Goal: Navigation & Orientation: Understand site structure

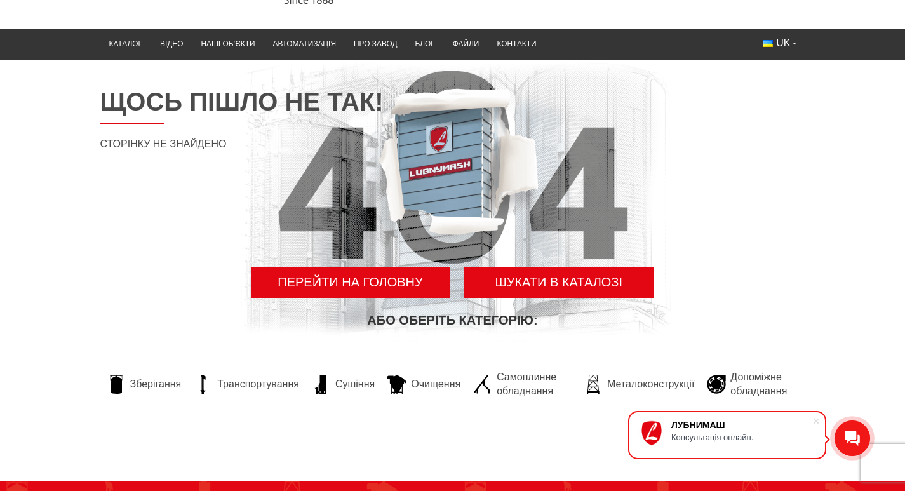
scroll to position [127, 0]
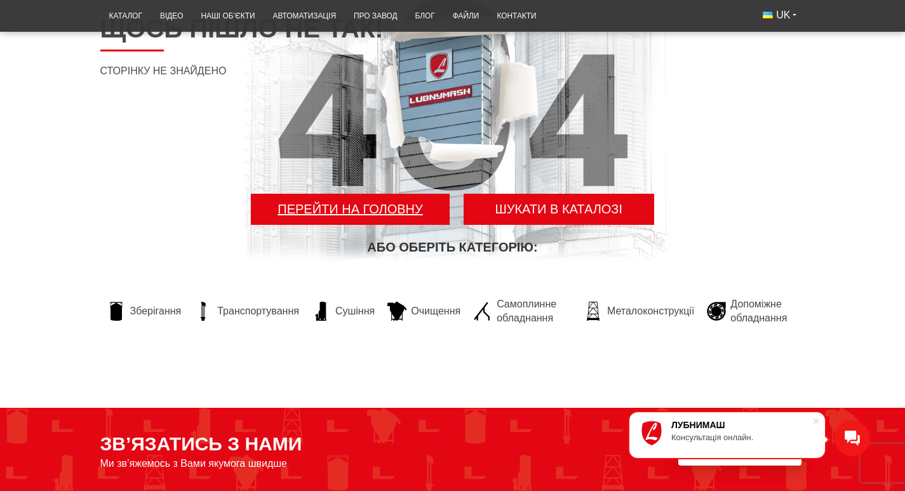
click at [402, 225] on link "Перейти на головну" at bounding box center [350, 209] width 198 height 31
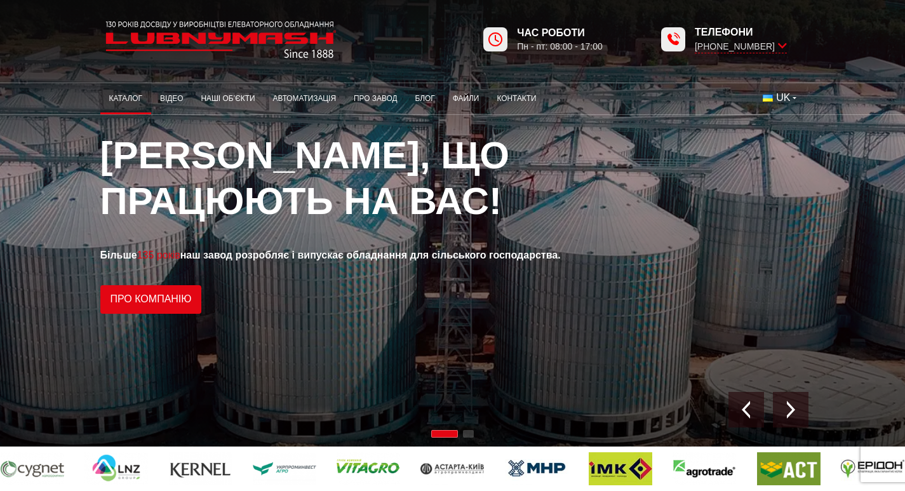
click at [100, 98] on link "Каталог" at bounding box center [125, 98] width 51 height 25
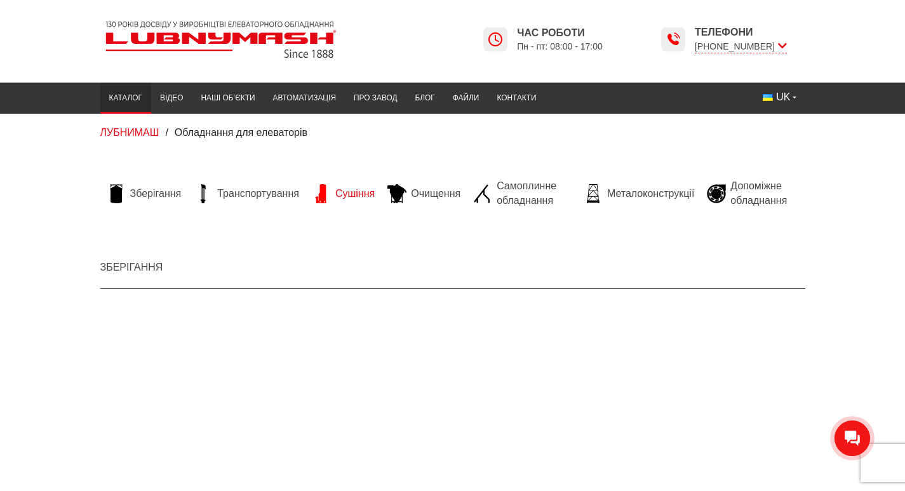
click at [335, 190] on span "Сушіння" at bounding box center [354, 194] width 39 height 14
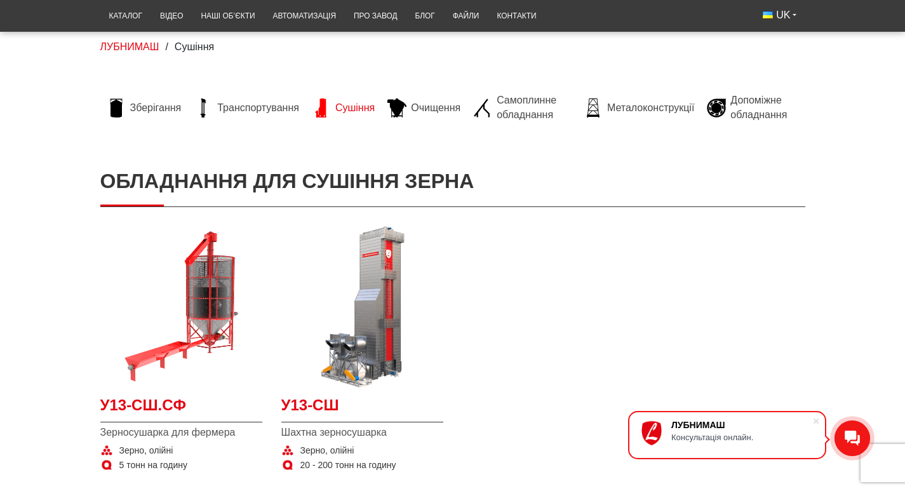
scroll to position [64, 0]
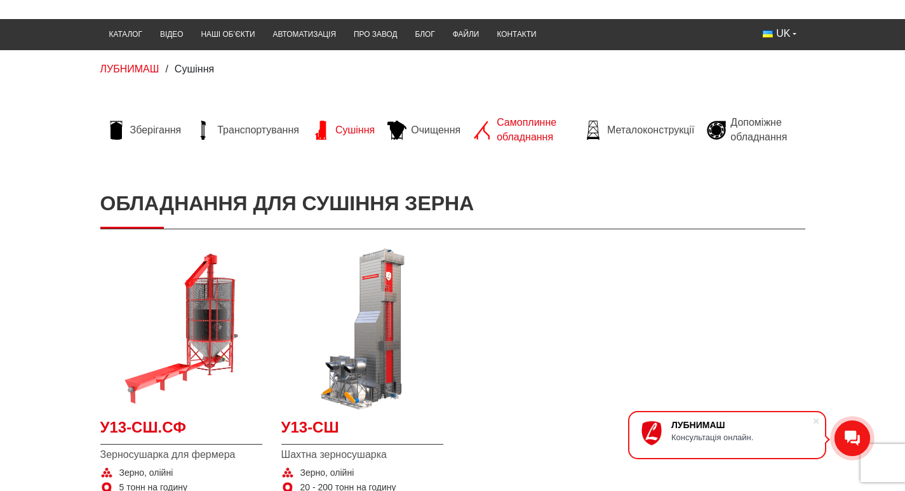
click at [500, 127] on span "Самоплинне обладнання" at bounding box center [534, 130] width 74 height 29
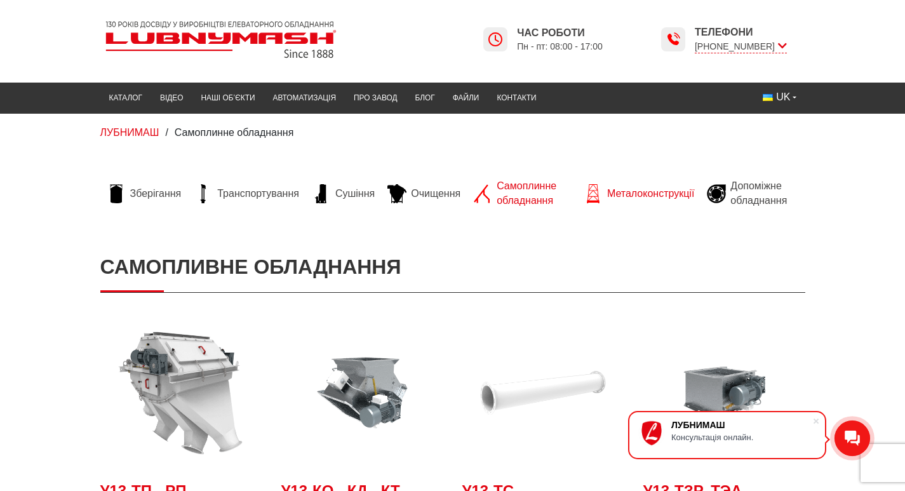
click at [672, 194] on span "Металоконструкції" at bounding box center [650, 194] width 87 height 14
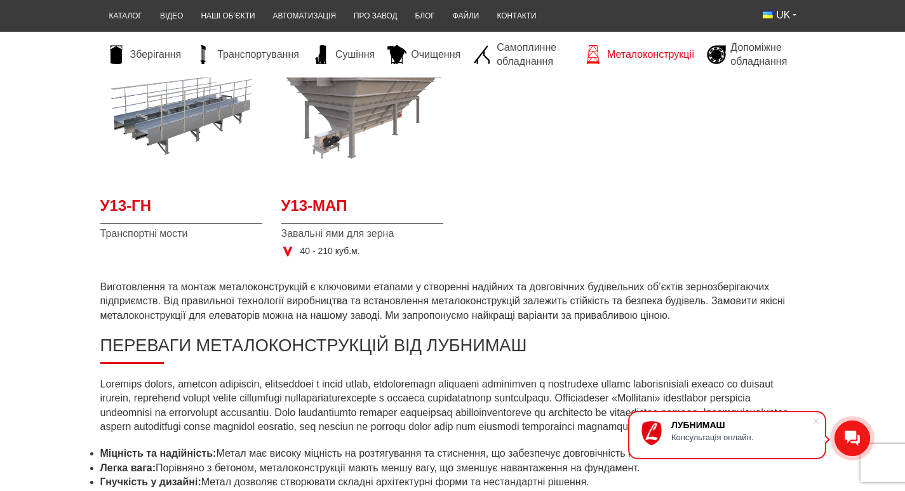
scroll to position [381, 0]
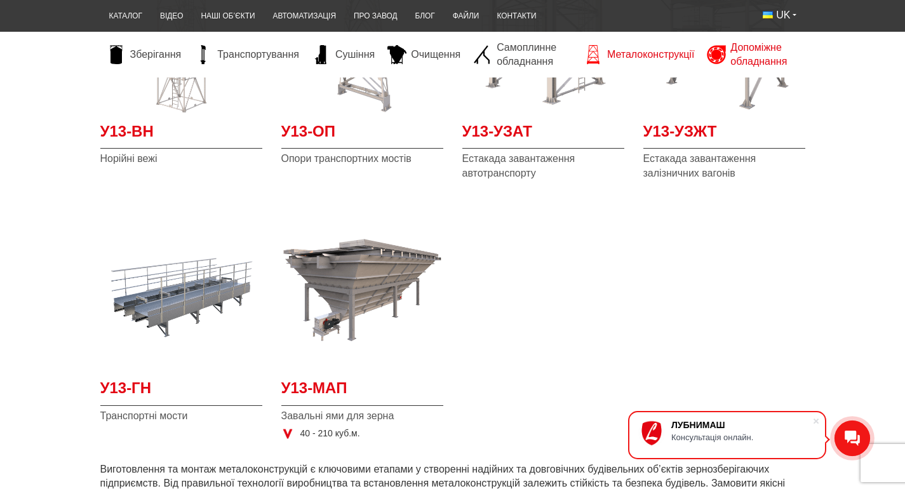
click at [778, 48] on span "Допоміжне обладнання" at bounding box center [765, 55] width 68 height 29
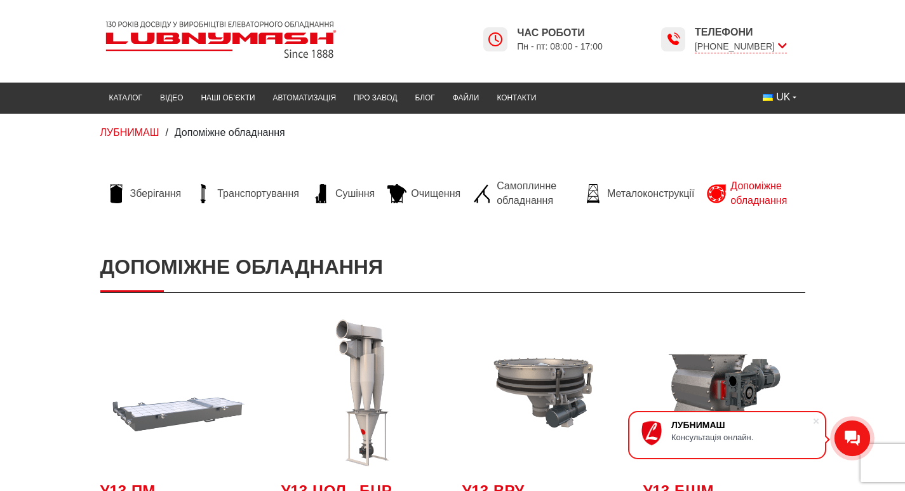
click at [175, 135] on span "Допоміжне обладнання" at bounding box center [230, 132] width 111 height 11
click at [151, 96] on link "Відео" at bounding box center [171, 98] width 41 height 25
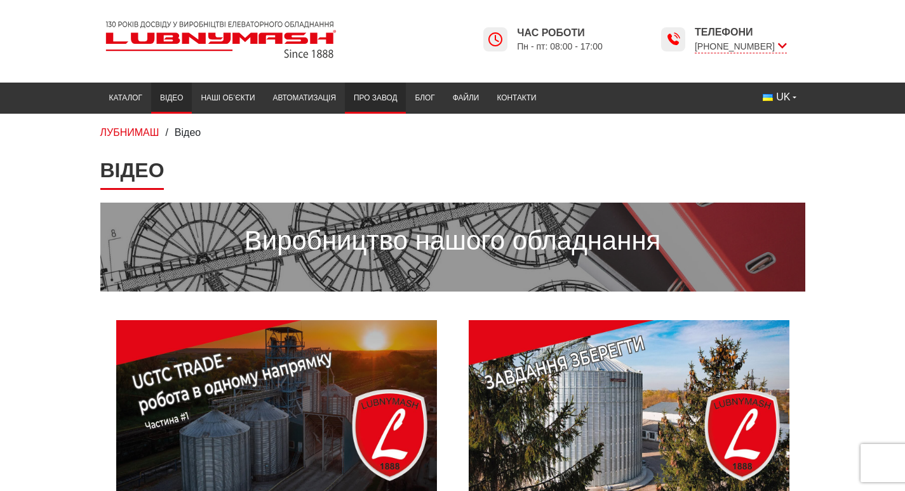
click at [345, 99] on link "Про завод" at bounding box center [375, 98] width 61 height 25
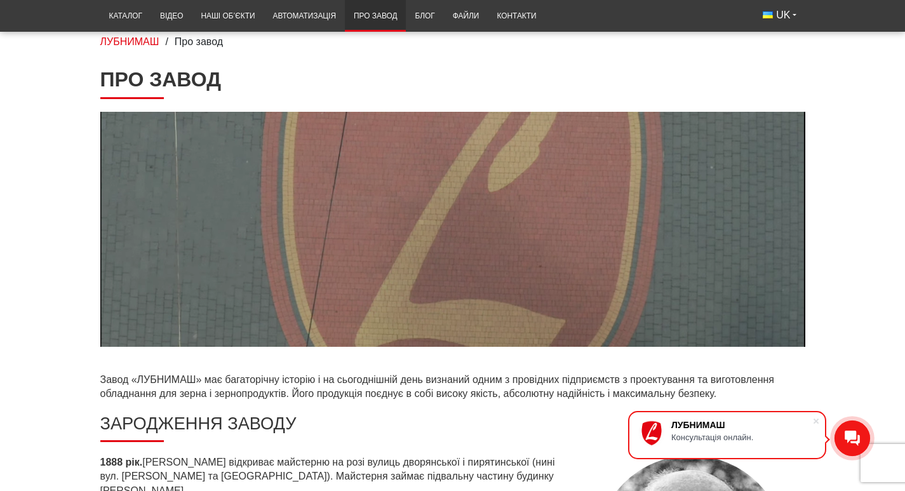
scroll to position [97, 0]
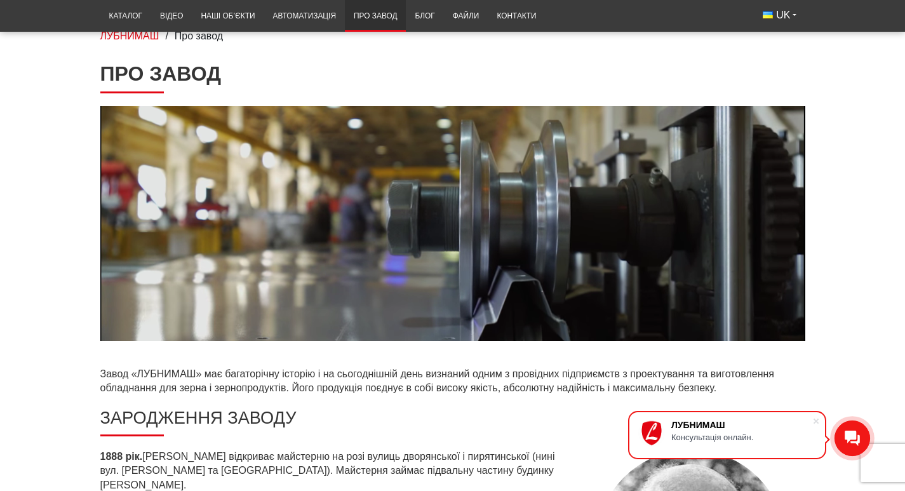
click at [848, 438] on icon at bounding box center [852, 438] width 15 height 15
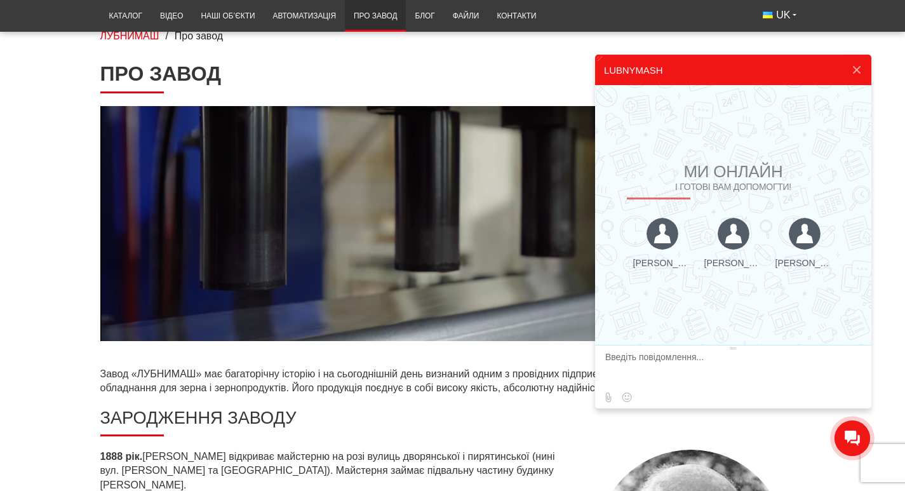
click at [354, 43] on div "ЛУБНИМАШ / Про завод" at bounding box center [452, 35] width 905 height 37
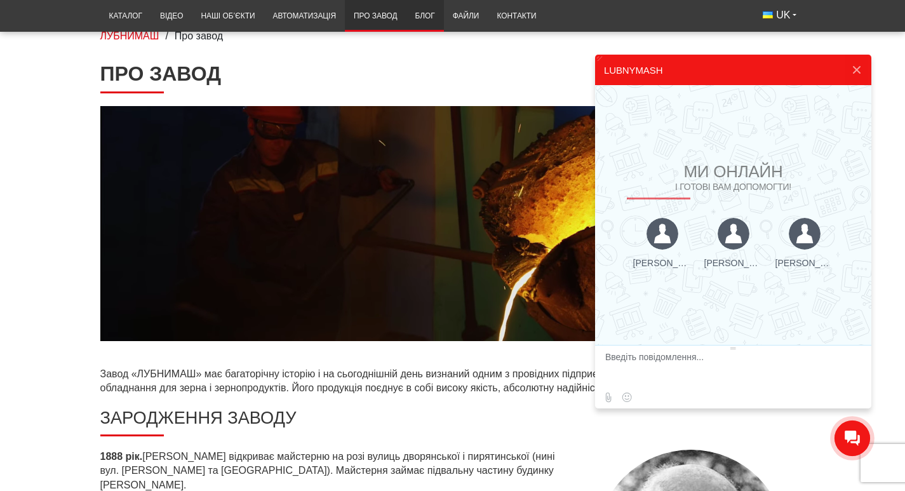
click at [406, 14] on link "Блог" at bounding box center [424, 16] width 37 height 25
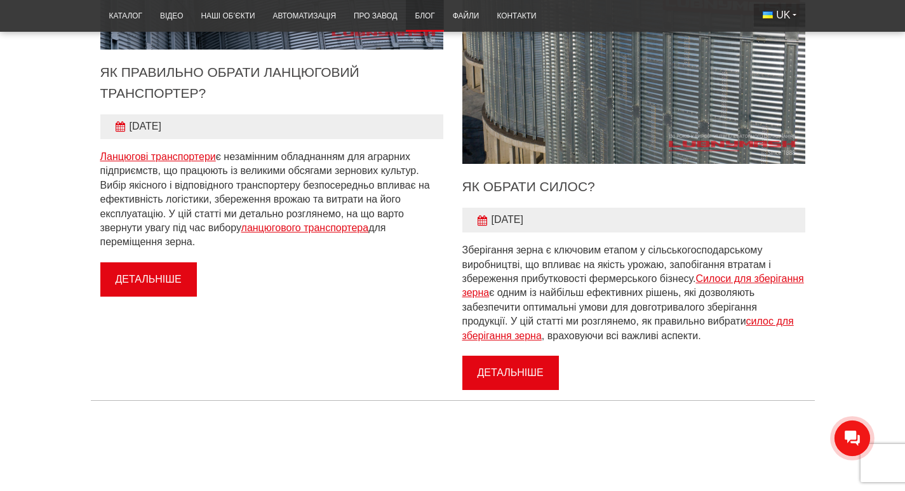
scroll to position [381, 0]
